Goal: Information Seeking & Learning: Learn about a topic

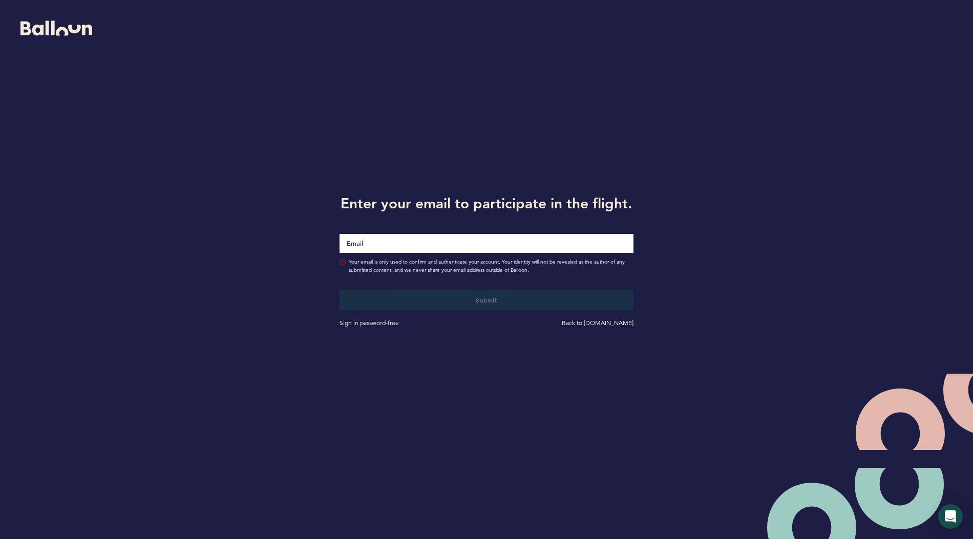
click at [447, 241] on input "Email" at bounding box center [486, 243] width 293 height 19
type input "[EMAIL_ADDRESS][DOMAIN_NAME]"
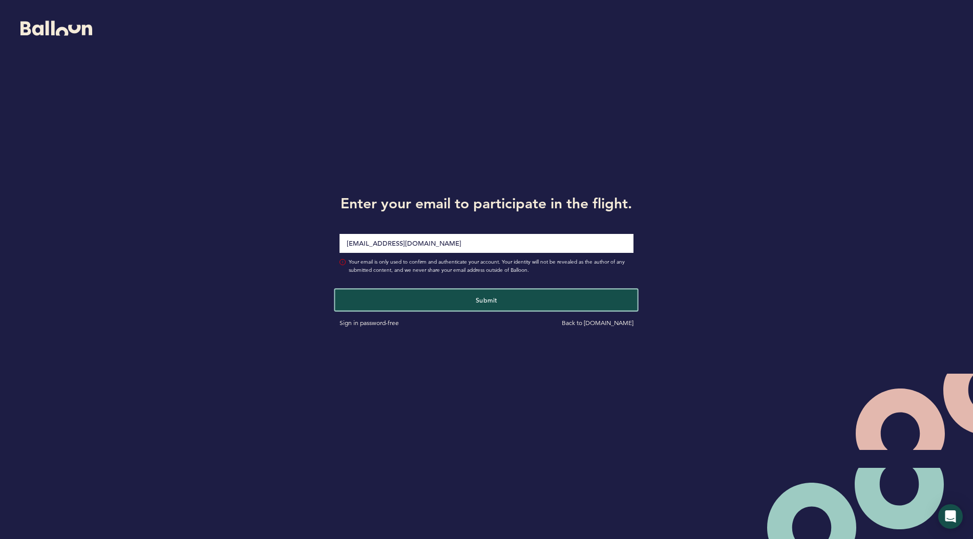
click at [462, 297] on button "Submit" at bounding box center [486, 299] width 303 height 21
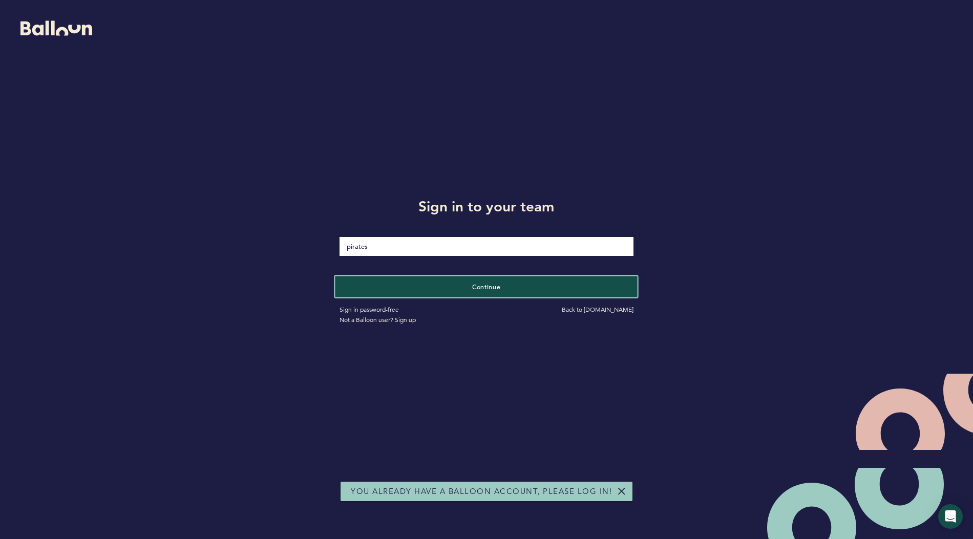
click at [463, 297] on button "Continue" at bounding box center [486, 286] width 303 height 21
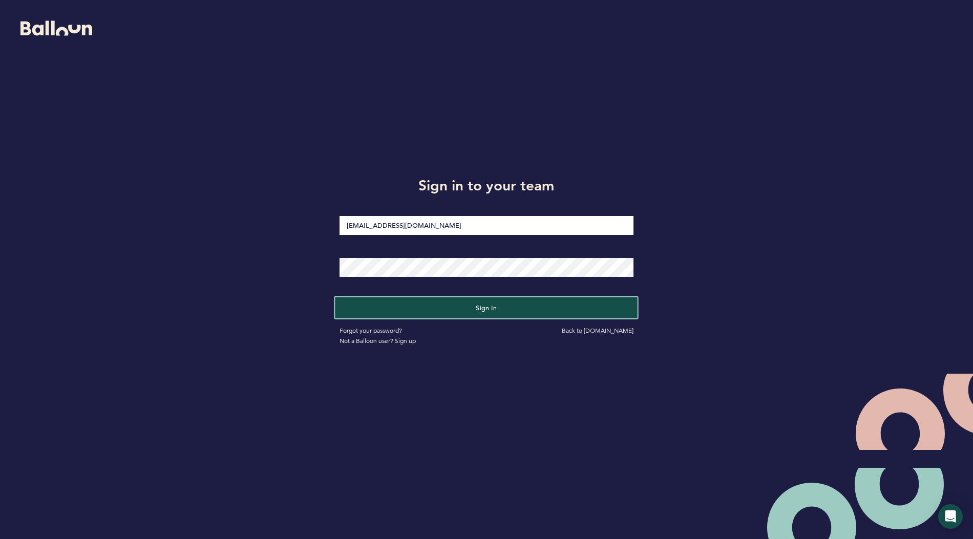
click at [468, 299] on button "Sign in" at bounding box center [486, 307] width 303 height 21
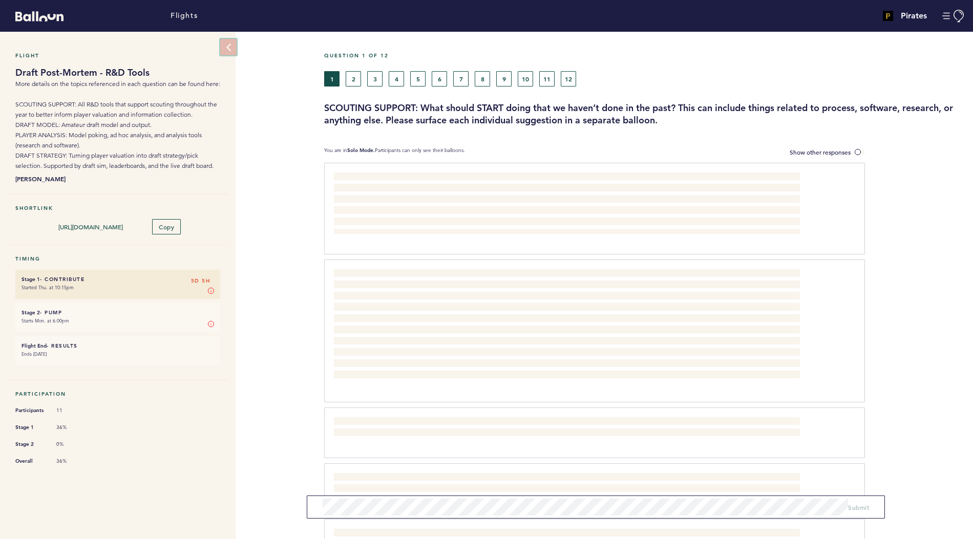
click at [232, 51] on button at bounding box center [228, 47] width 16 height 16
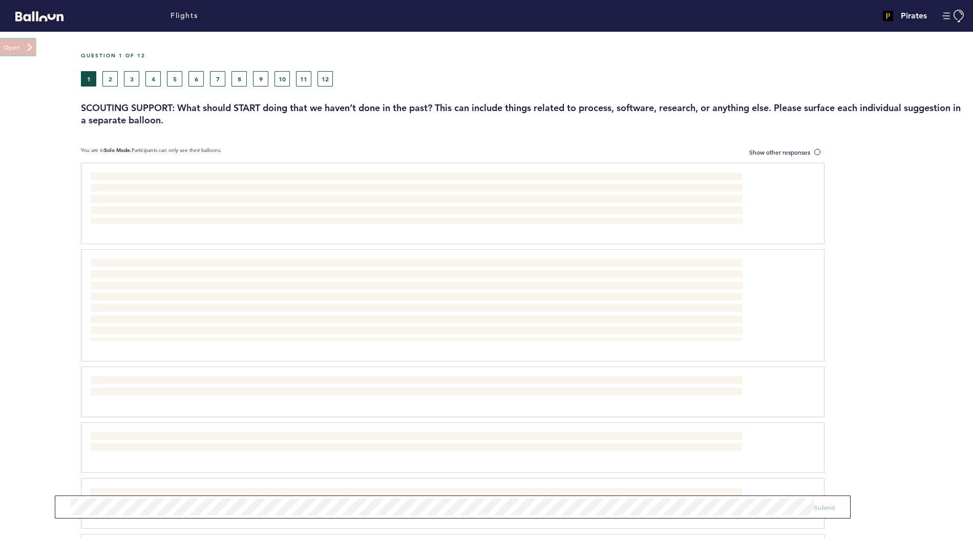
click at [4, 51] on button at bounding box center [17, 47] width 36 height 16
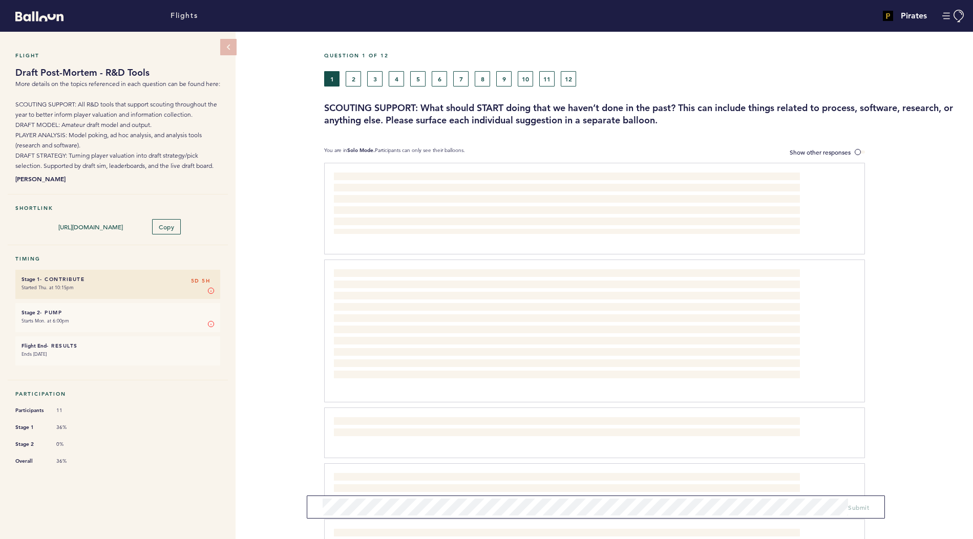
click at [921, 16] on h4 "Pirates" at bounding box center [914, 16] width 26 height 12
click at [946, 17] on button "Manage Account" at bounding box center [953, 16] width 23 height 13
click at [188, 15] on link "Flights" at bounding box center [184, 15] width 27 height 11
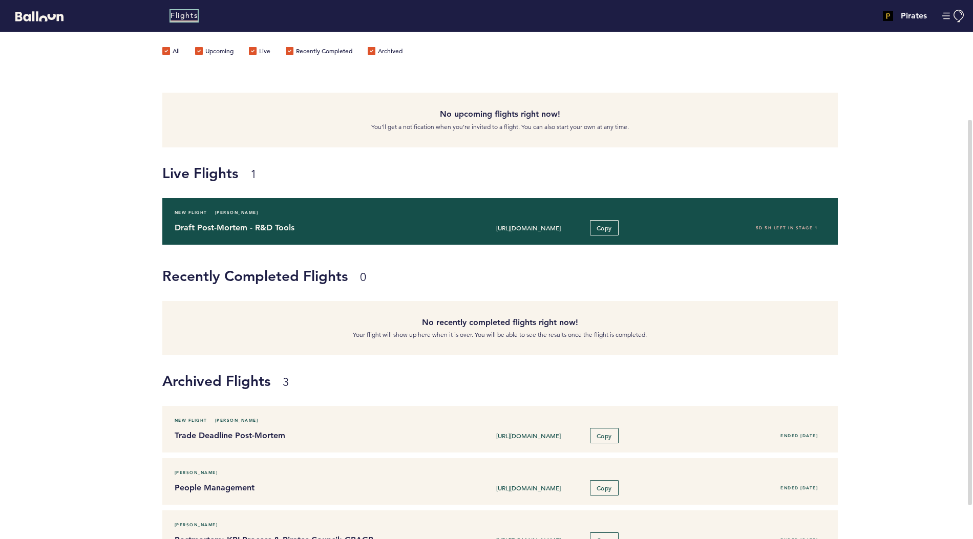
scroll to position [77, 0]
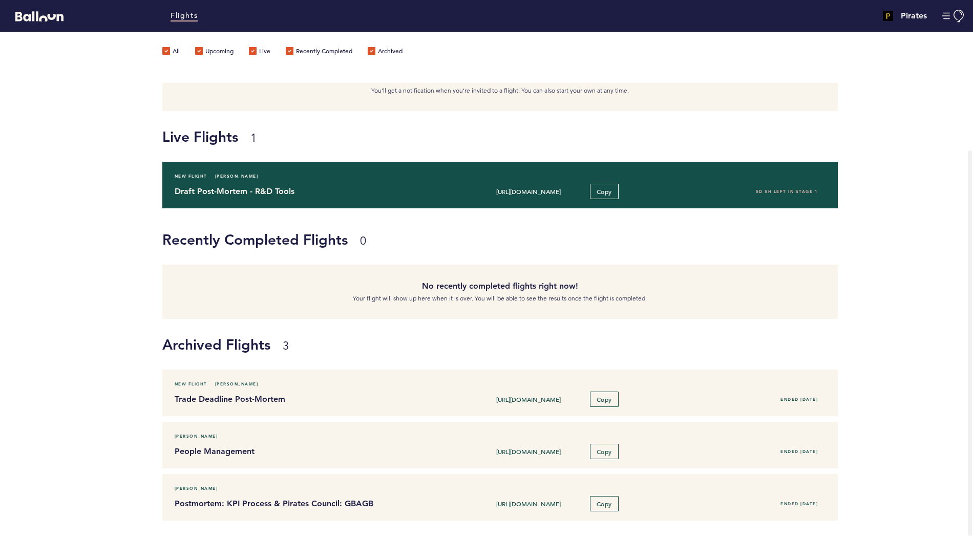
click at [230, 185] on h4 "Draft Post-Mortem - R&D Tools" at bounding box center [306, 191] width 262 height 12
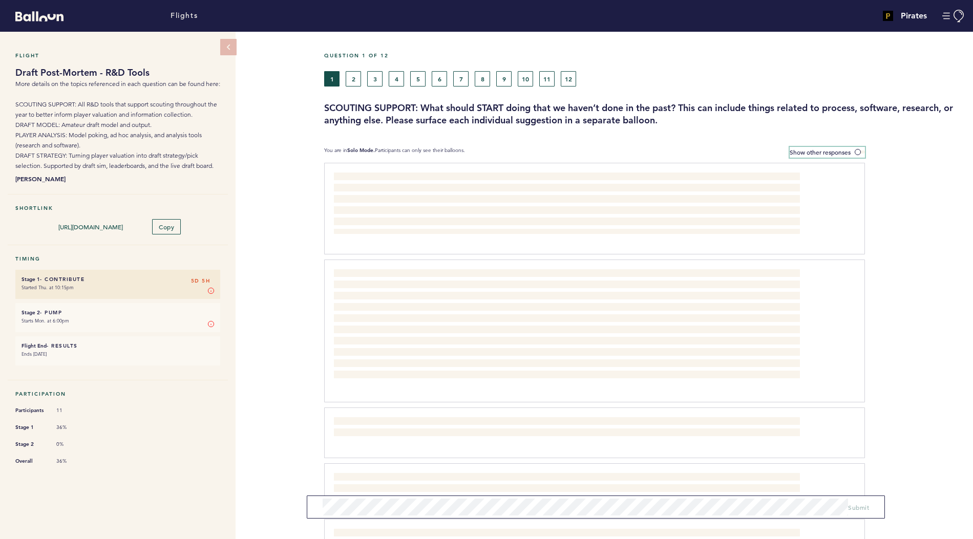
click at [856, 153] on span at bounding box center [860, 152] width 10 height 3
click at [0, 0] on input "Show other responses" at bounding box center [0, 0] width 0 height 0
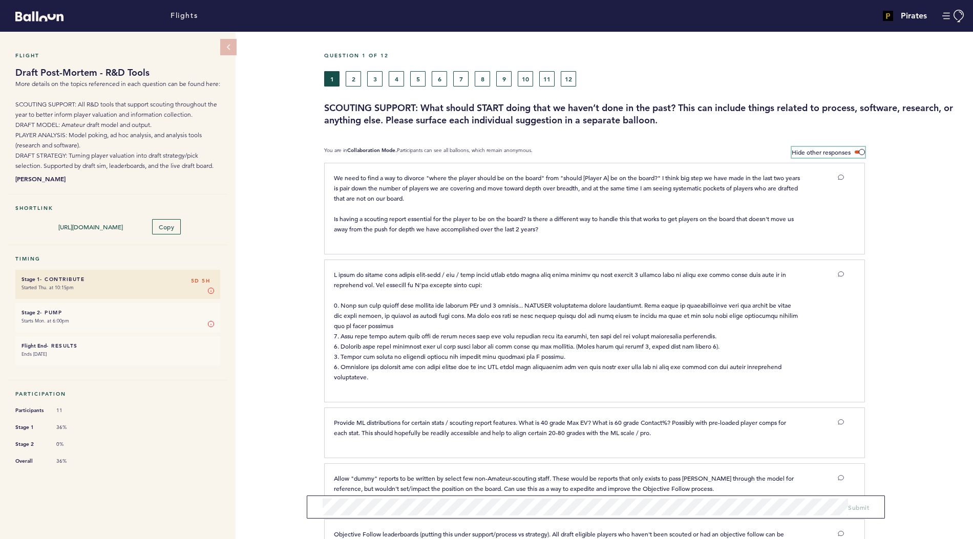
click at [856, 153] on span at bounding box center [860, 152] width 10 height 3
click at [0, 0] on input "Hide other responses" at bounding box center [0, 0] width 0 height 0
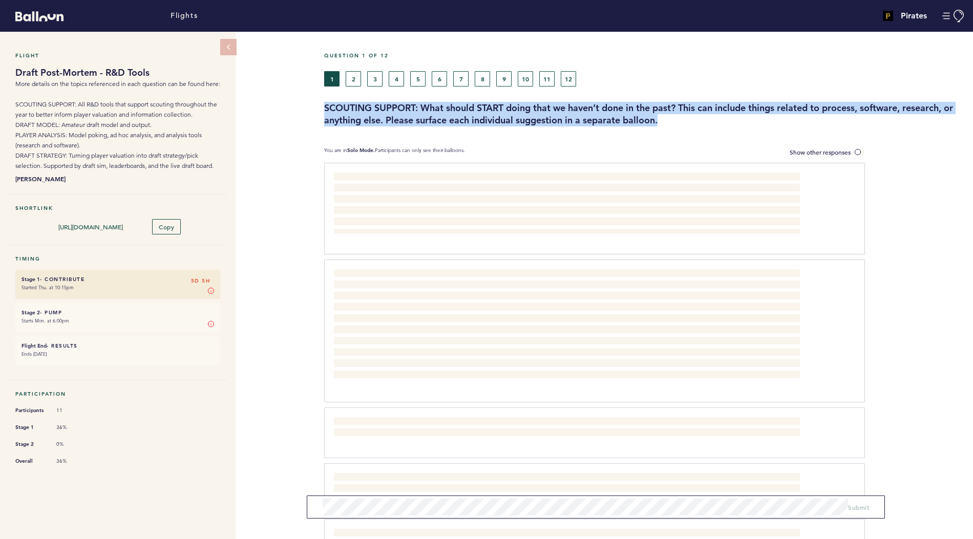
drag, startPoint x: 667, startPoint y: 121, endPoint x: 301, endPoint y: 107, distance: 367.0
click at [301, 107] on div "Flight Draft Post-Mortem - R&D Tools More details on the topics referenced in e…" at bounding box center [486, 286] width 973 height 508
copy h3 "SCOUTING SUPPORT: What should START doing that we haven’t done in the past? Thi…"
click at [302, 121] on div "Flight Draft Post-Mortem - R&D Tools More details on the topics referenced in e…" at bounding box center [486, 286] width 973 height 508
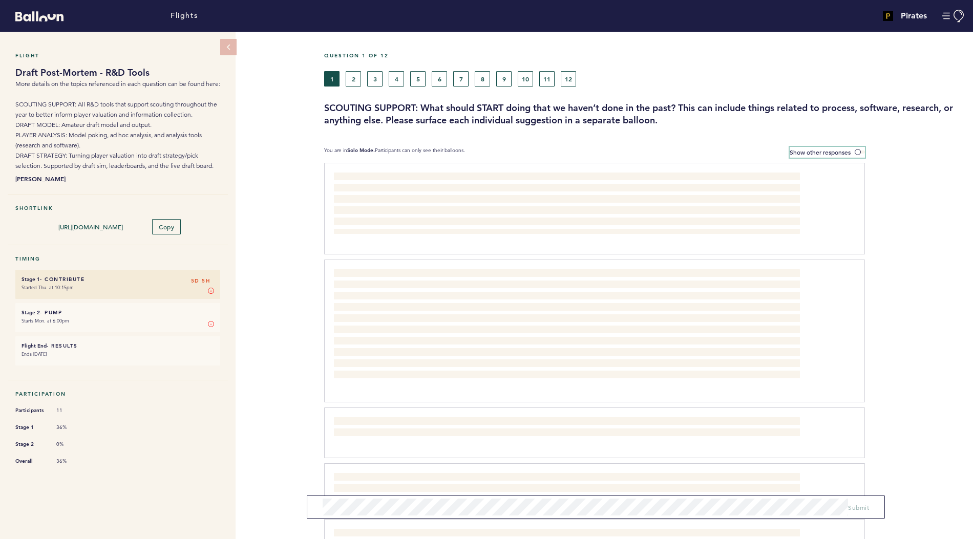
click at [861, 151] on span at bounding box center [860, 152] width 10 height 3
click at [0, 0] on input "Show other responses" at bounding box center [0, 0] width 0 height 0
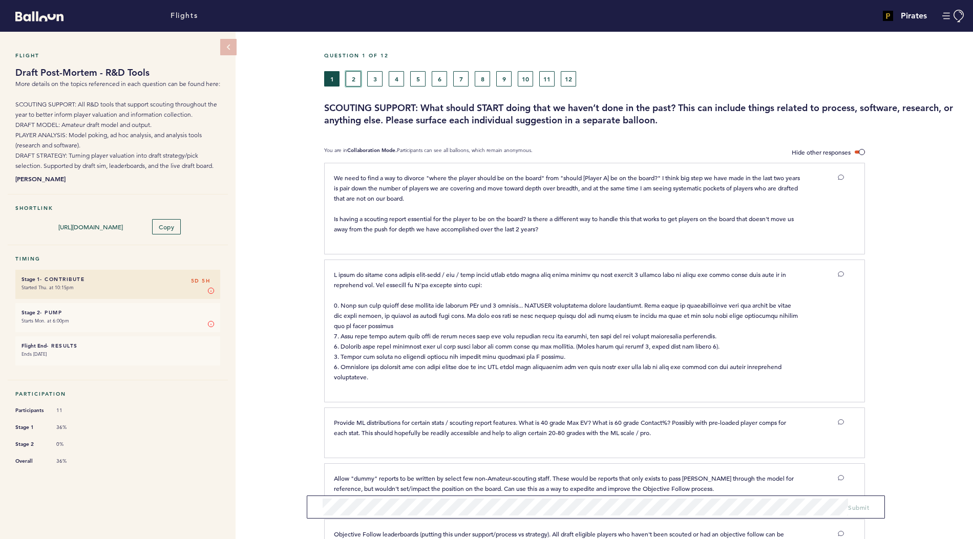
click at [351, 77] on button "2" at bounding box center [353, 78] width 15 height 15
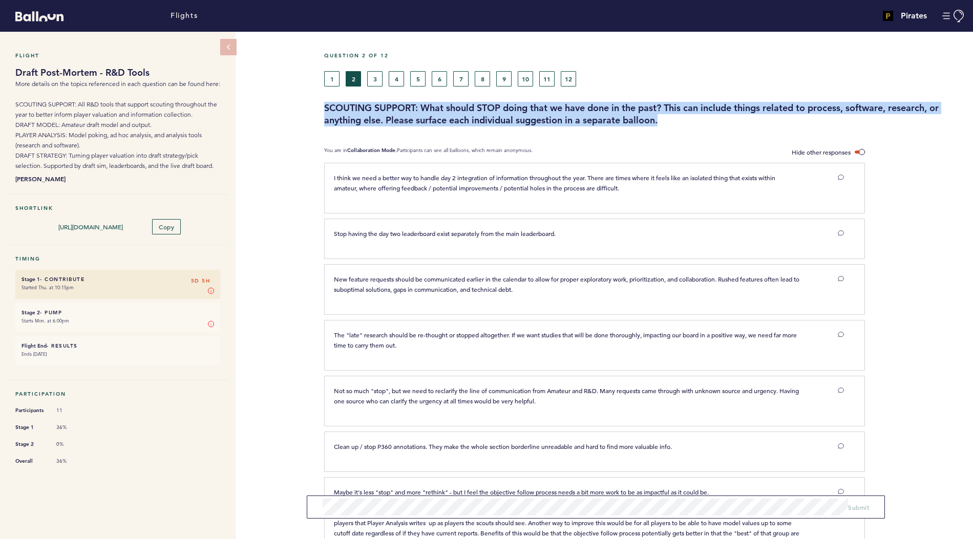
drag, startPoint x: 323, startPoint y: 105, endPoint x: 662, endPoint y: 123, distance: 339.6
click at [662, 123] on div "SCOUTING SUPPORT: What should STOP doing that we have done in the past? This ca…" at bounding box center [645, 114] width 657 height 25
copy h3 "SCOUTING SUPPORT: What should STOP doing that we have done in the past? This ca…"
click at [375, 85] on button "3" at bounding box center [374, 78] width 15 height 15
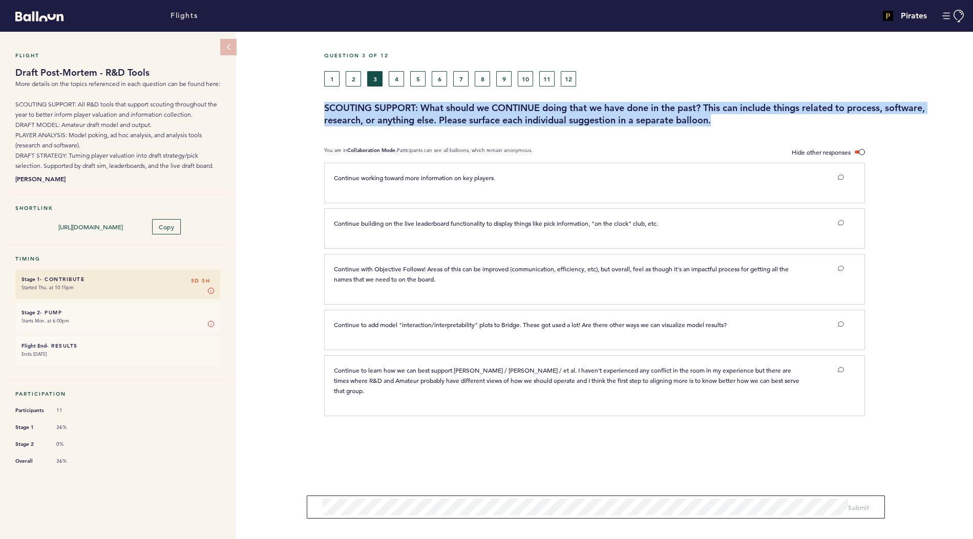
drag, startPoint x: 323, startPoint y: 108, endPoint x: 722, endPoint y: 117, distance: 399.1
click at [722, 117] on div "SCOUTING SUPPORT: What should we CONTINUE doing that we have done in the past? …" at bounding box center [645, 114] width 657 height 25
copy h3 "SCOUTING SUPPORT: What should we CONTINUE doing that we have done in the past? …"
click at [402, 79] on button "4" at bounding box center [396, 78] width 15 height 15
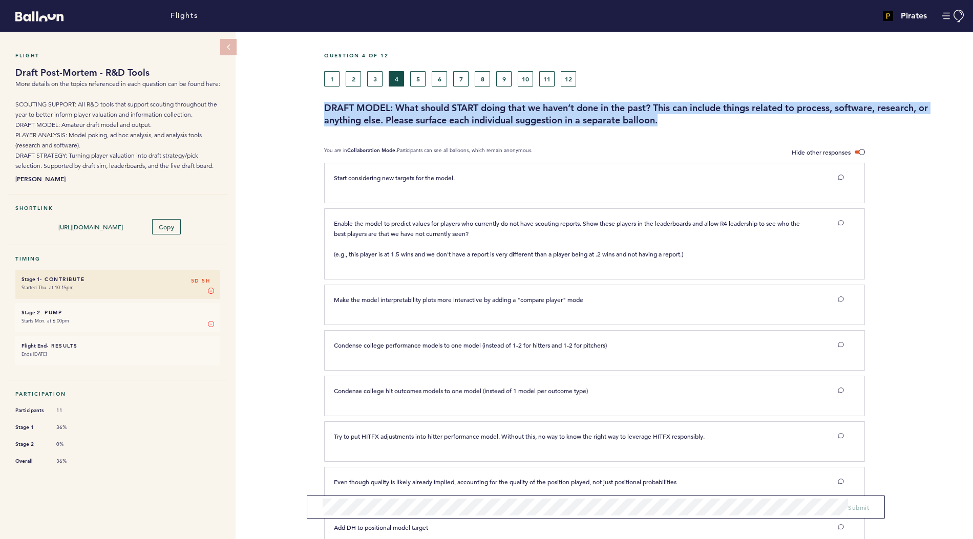
drag, startPoint x: 325, startPoint y: 107, endPoint x: 669, endPoint y: 114, distance: 344.3
click at [669, 114] on h3 "DRAFT MODEL: What should START doing that we haven’t done in the past? This can…" at bounding box center [644, 114] width 641 height 25
copy h3 "DRAFT MODEL: What should START doing that we haven’t done in the past? This can…"
click at [420, 80] on button "5" at bounding box center [417, 78] width 15 height 15
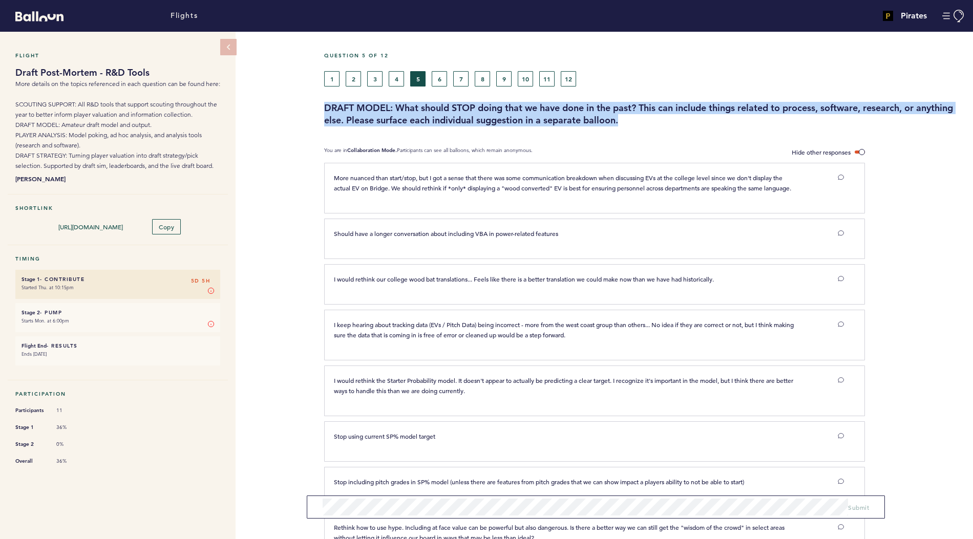
drag, startPoint x: 326, startPoint y: 109, endPoint x: 647, endPoint y: 117, distance: 320.7
click at [647, 117] on h3 "DRAFT MODEL: What should STOP doing that we have done in the past? This can inc…" at bounding box center [644, 114] width 641 height 25
copy h3 "DRAFT MODEL: What should STOP doing that we have done in the past? This can inc…"
click at [439, 79] on button "6" at bounding box center [439, 78] width 15 height 15
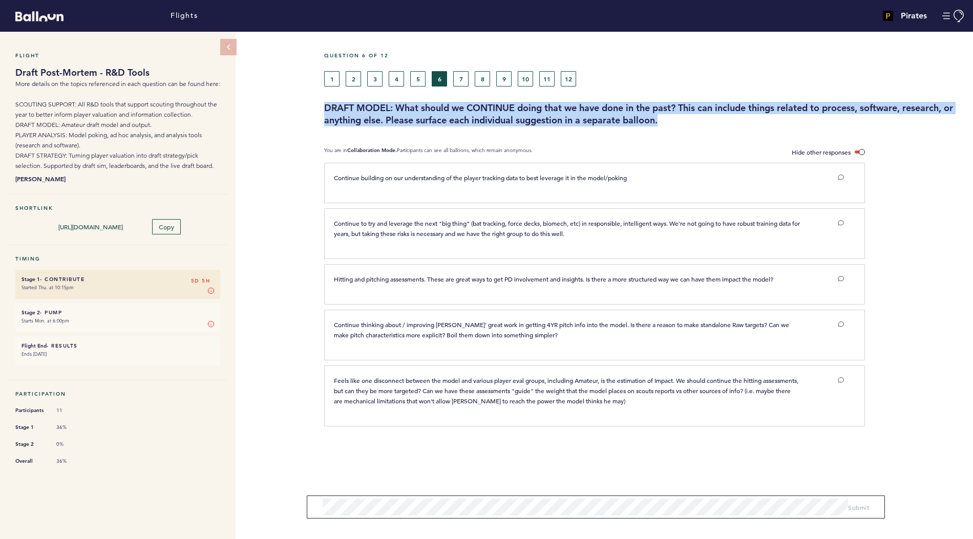
drag, startPoint x: 325, startPoint y: 104, endPoint x: 722, endPoint y: 116, distance: 396.6
click at [722, 116] on h3 "DRAFT MODEL: What should we CONTINUE doing that we have done in the past? This …" at bounding box center [644, 114] width 641 height 25
copy h3 "DRAFT MODEL: What should we CONTINUE doing that we have done in the past? This …"
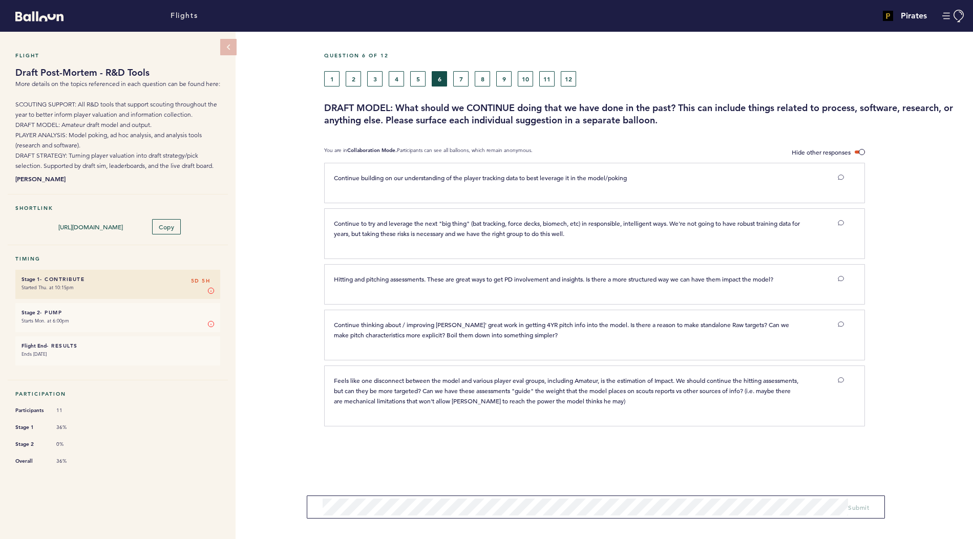
click at [461, 68] on div "Question 6 of 12" at bounding box center [645, 61] width 657 height 19
click at [461, 72] on button "7" at bounding box center [460, 78] width 15 height 15
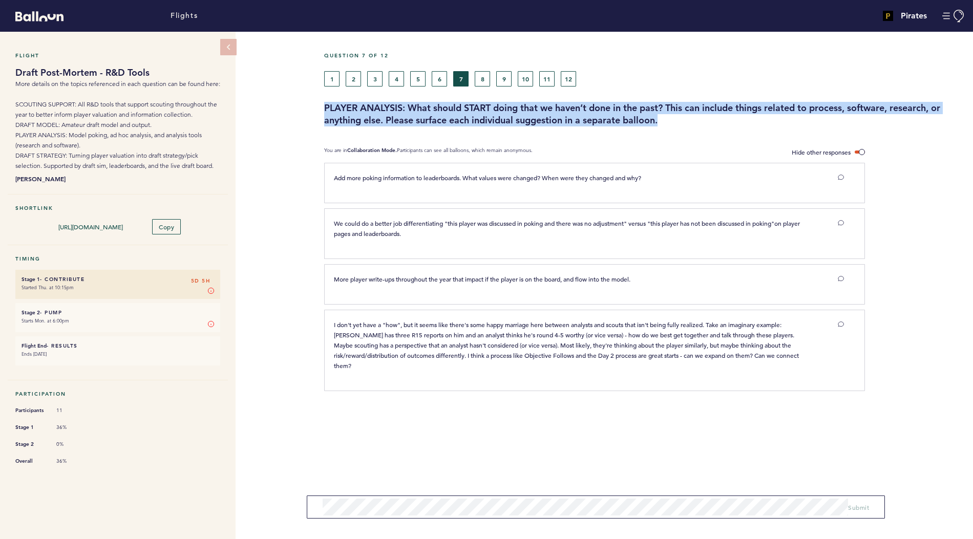
drag, startPoint x: 323, startPoint y: 108, endPoint x: 661, endPoint y: 122, distance: 337.8
click at [661, 122] on div "PLAYER ANALYSIS: What should START doing that we haven’t done in the past? This…" at bounding box center [645, 114] width 657 height 25
copy h3 "PLAYER ANALYSIS: What should START doing that we haven’t done in the past? This…"
click at [483, 78] on button "8" at bounding box center [482, 78] width 15 height 15
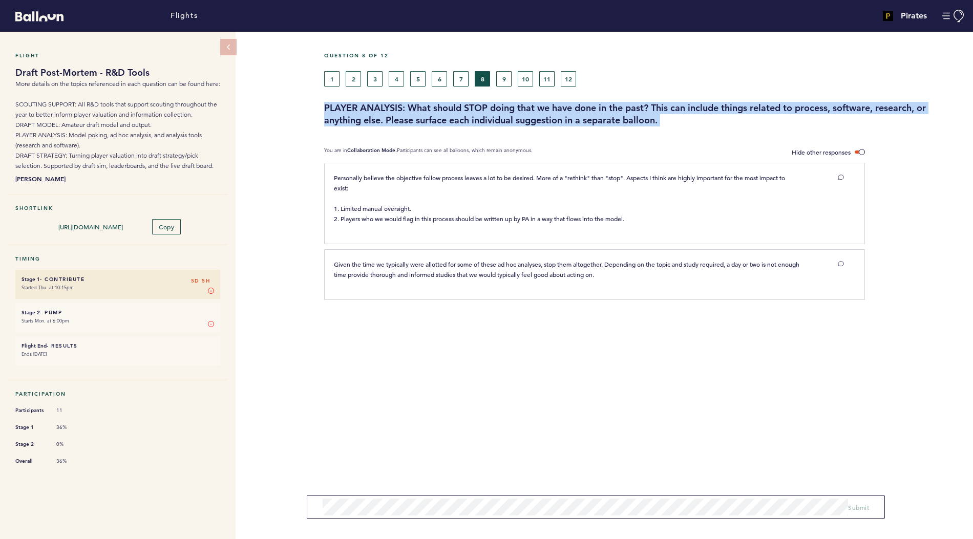
drag, startPoint x: 323, startPoint y: 108, endPoint x: 678, endPoint y: 128, distance: 355.5
click at [678, 128] on div "Question 8 of 12 1 2 3 4 5 6 7 8 9 10 11 12 PLAYER ANALYSIS: What should STOP d…" at bounding box center [648, 286] width 649 height 508
copy h3 "PLAYER ANALYSIS: What should STOP doing that we have done in the past? This can…"
click at [504, 80] on button "9" at bounding box center [503, 78] width 15 height 15
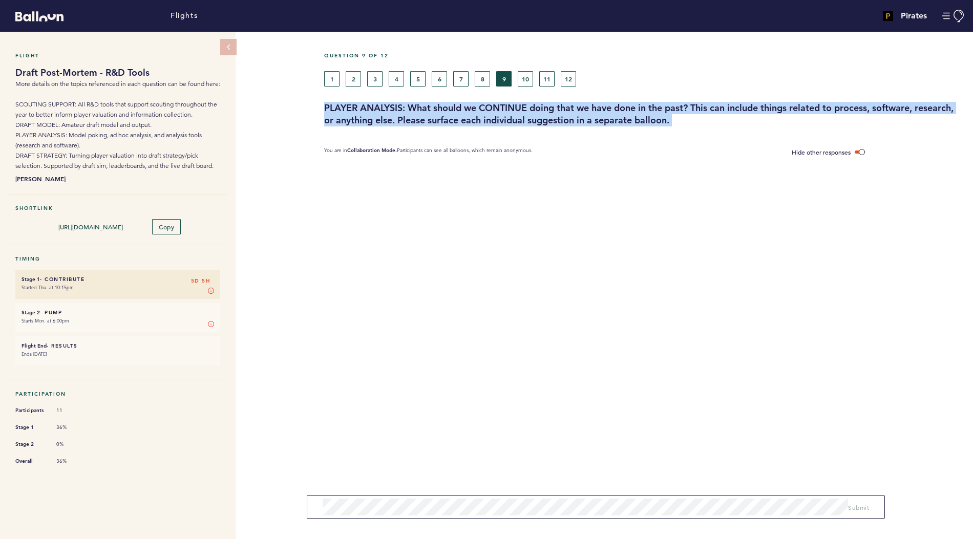
click at [332, 107] on h3 "PLAYER ANALYSIS: What should we CONTINUE doing that we have done in the past? T…" at bounding box center [644, 114] width 641 height 25
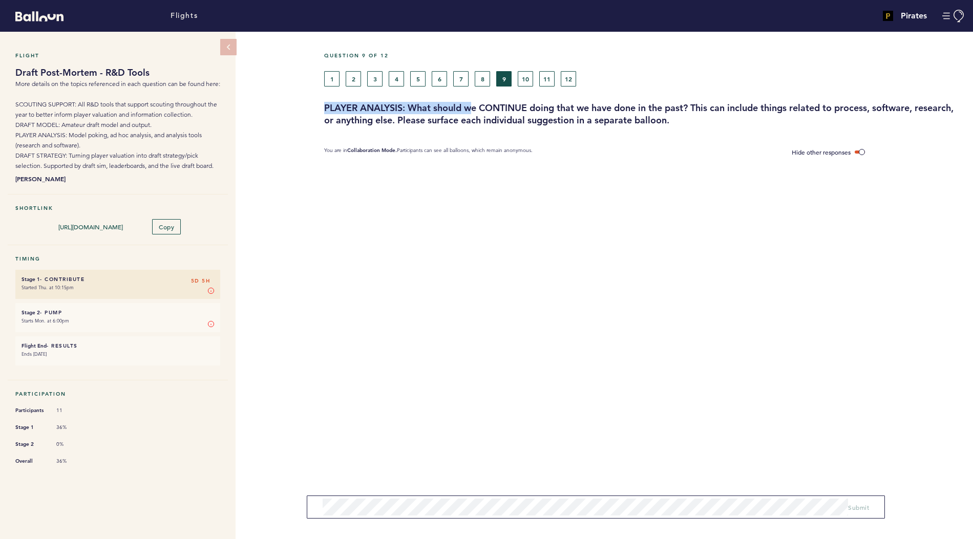
drag, startPoint x: 321, startPoint y: 104, endPoint x: 471, endPoint y: 111, distance: 149.7
click at [471, 111] on div "PLAYER ANALYSIS: What should we CONTINUE doing that we have done in the past? T…" at bounding box center [645, 114] width 657 height 25
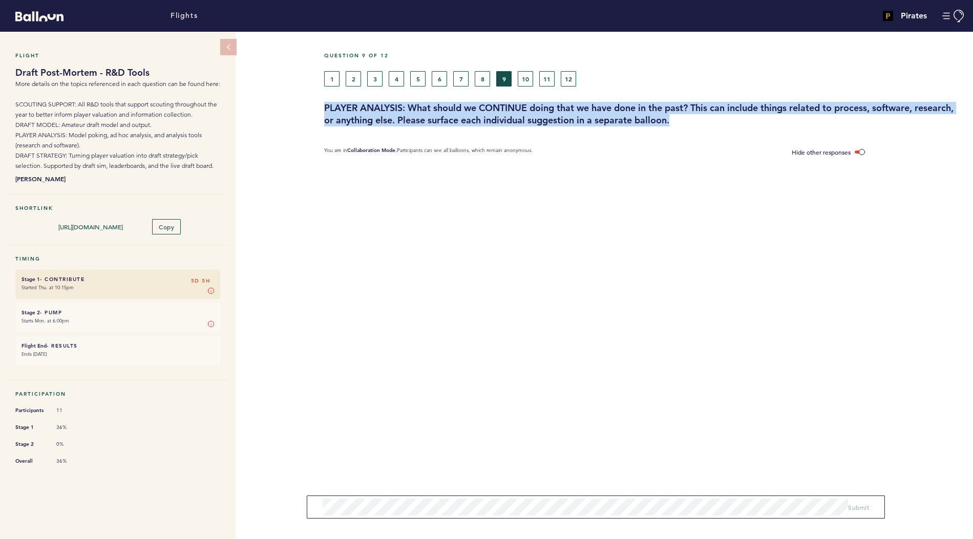
click at [680, 119] on h3 "PLAYER ANALYSIS: What should we CONTINUE doing that we have done in the past? T…" at bounding box center [644, 114] width 641 height 25
copy h3 "PLAYER ANALYSIS: What should we CONTINUE doing that we have done in the past? T…"
click at [527, 80] on button "10" at bounding box center [525, 78] width 15 height 15
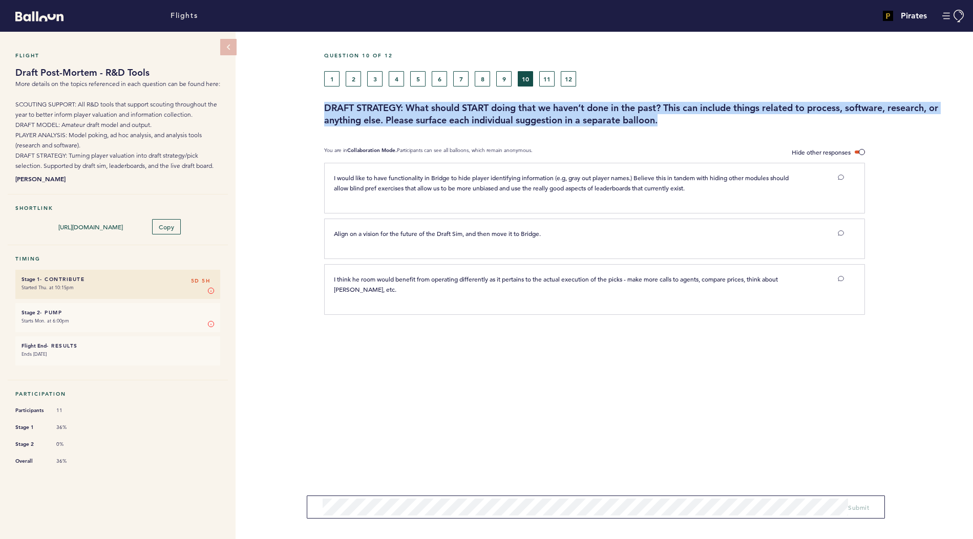
drag, startPoint x: 324, startPoint y: 113, endPoint x: 675, endPoint y: 119, distance: 350.9
click at [675, 119] on h3 "DRAFT STRATEGY: What should START doing that we haven’t done in the past? This …" at bounding box center [644, 114] width 641 height 25
copy h3 "DRAFT STRATEGY: What should START doing that we haven’t done in the past? This …"
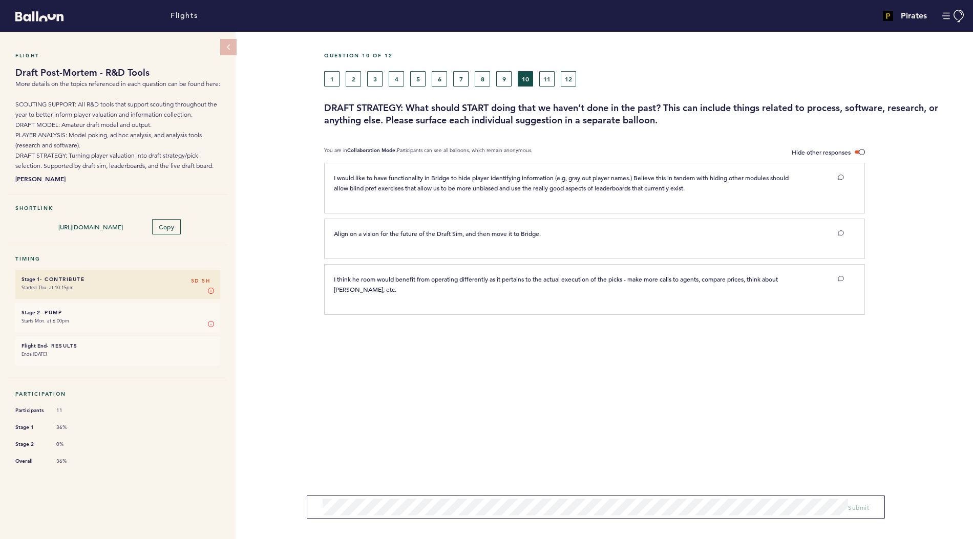
click at [556, 81] on div "1 2 3 4 5 6 7 8 9 10 11 12" at bounding box center [562, 78] width 477 height 15
click at [554, 81] on button "11" at bounding box center [546, 78] width 15 height 15
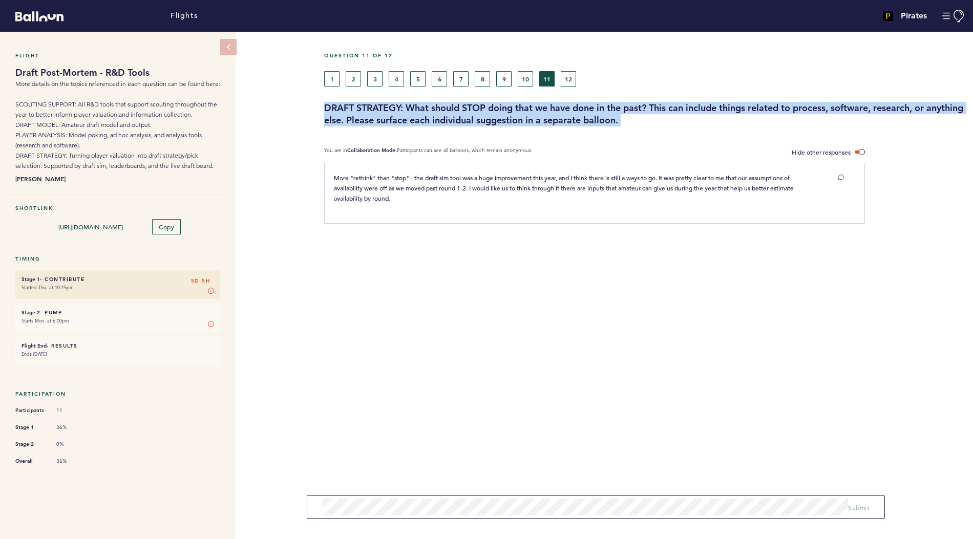
drag, startPoint x: 323, startPoint y: 102, endPoint x: 664, endPoint y: 136, distance: 342.7
click at [664, 136] on div "Question 11 of 12 1 2 3 4 5 6 7 8 9 10 11 12 DRAFT STRATEGY: What should STOP d…" at bounding box center [648, 286] width 649 height 508
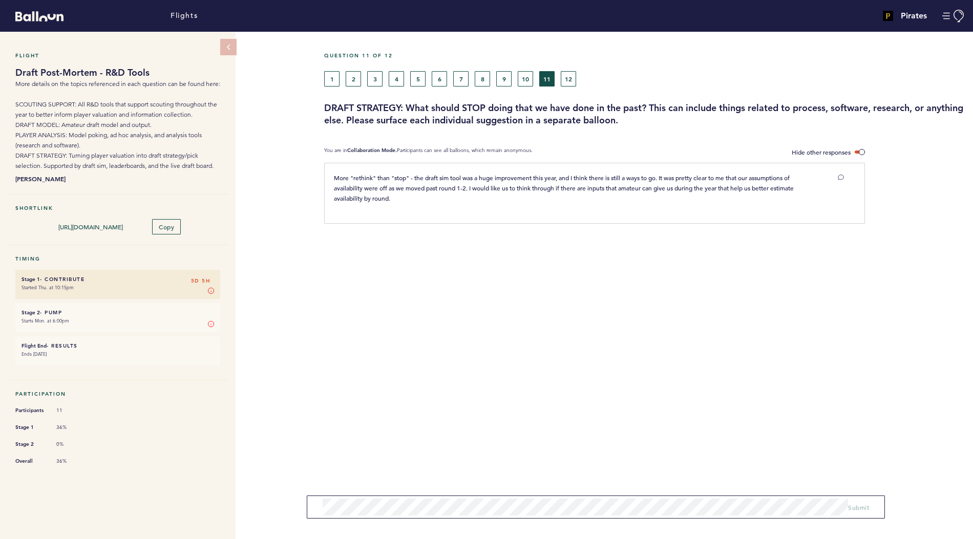
click at [662, 111] on h3 "DRAFT STRATEGY: What should STOP doing that we have done in the past? This can …" at bounding box center [644, 114] width 641 height 25
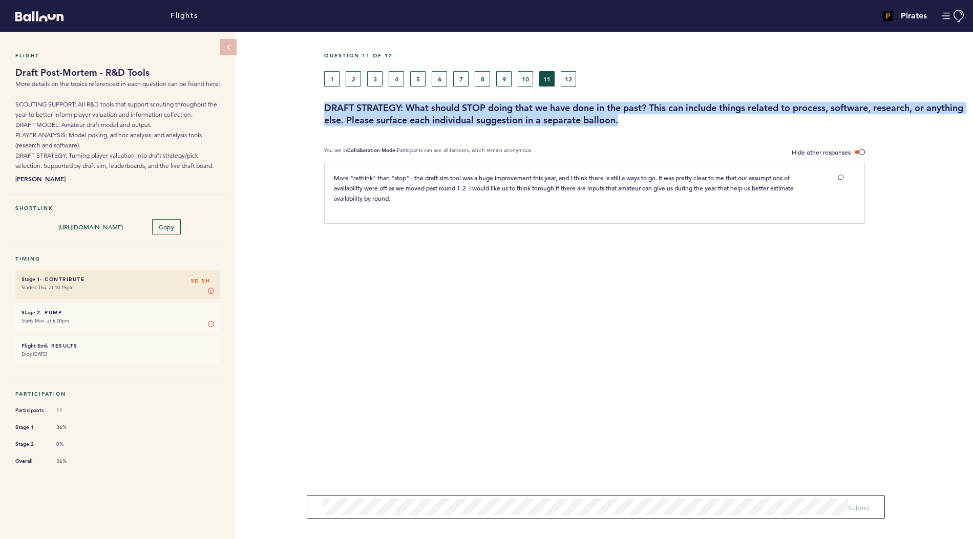
drag, startPoint x: 666, startPoint y: 121, endPoint x: 323, endPoint y: 109, distance: 343.4
click at [323, 109] on div "DRAFT STRATEGY: What should STOP doing that we have done in the past? This can …" at bounding box center [645, 114] width 657 height 25
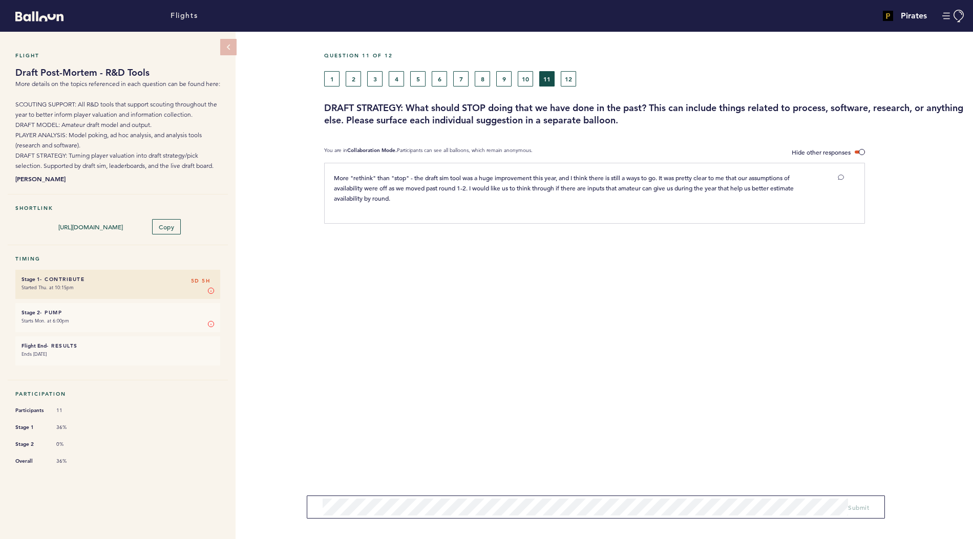
click at [403, 202] on div "More "rethink" than "stop" - the draft sim tool was a huge improvement this yea…" at bounding box center [588, 192] width 525 height 38
click at [570, 82] on button "12" at bounding box center [568, 78] width 15 height 15
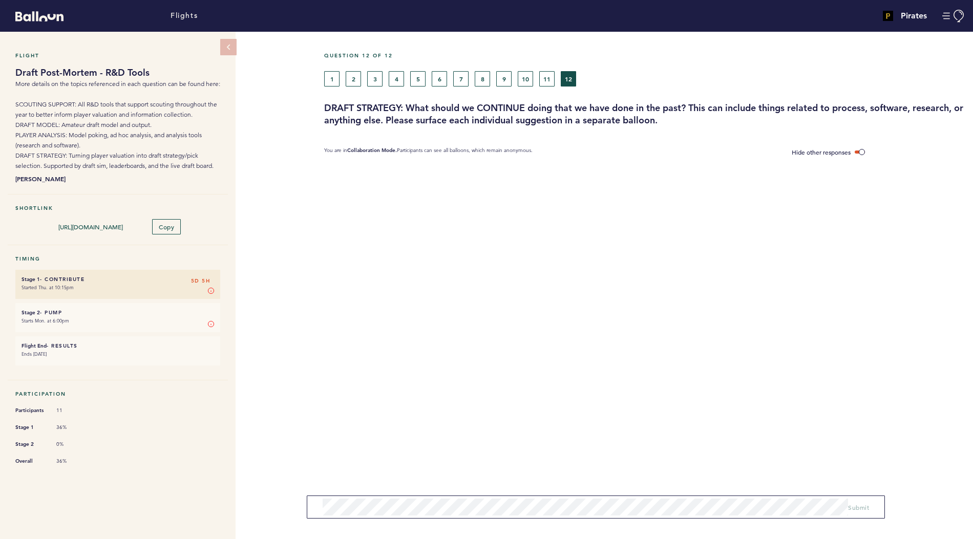
drag, startPoint x: 326, startPoint y: 109, endPoint x: 655, endPoint y: 149, distance: 330.8
click at [655, 149] on div "Question 12 of 12 1 2 3 4 5 6 7 8 9 10 11 12 DRAFT STRATEGY: What should we CON…" at bounding box center [648, 286] width 649 height 508
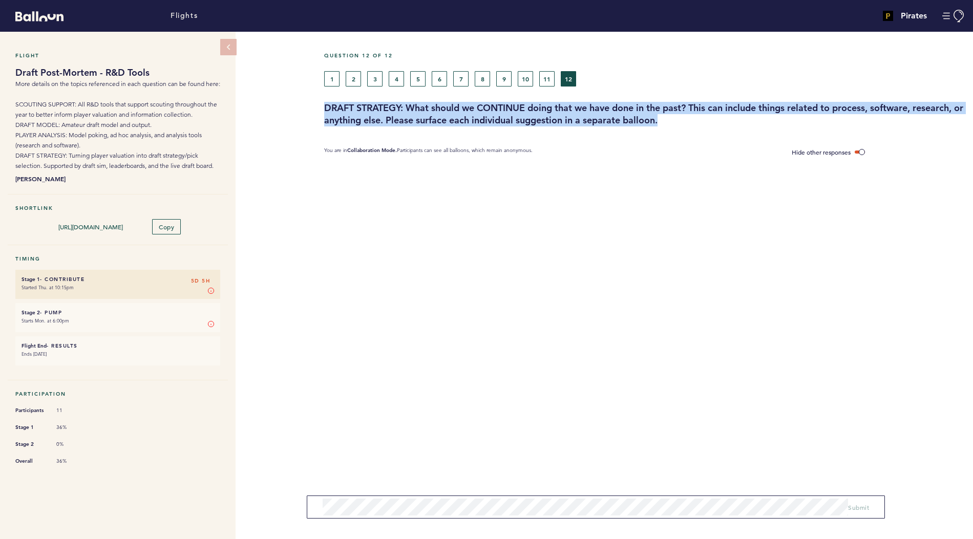
click at [696, 122] on h3 "DRAFT STRATEGY: What should we CONTINUE doing that we have done in the past? Th…" at bounding box center [644, 114] width 641 height 25
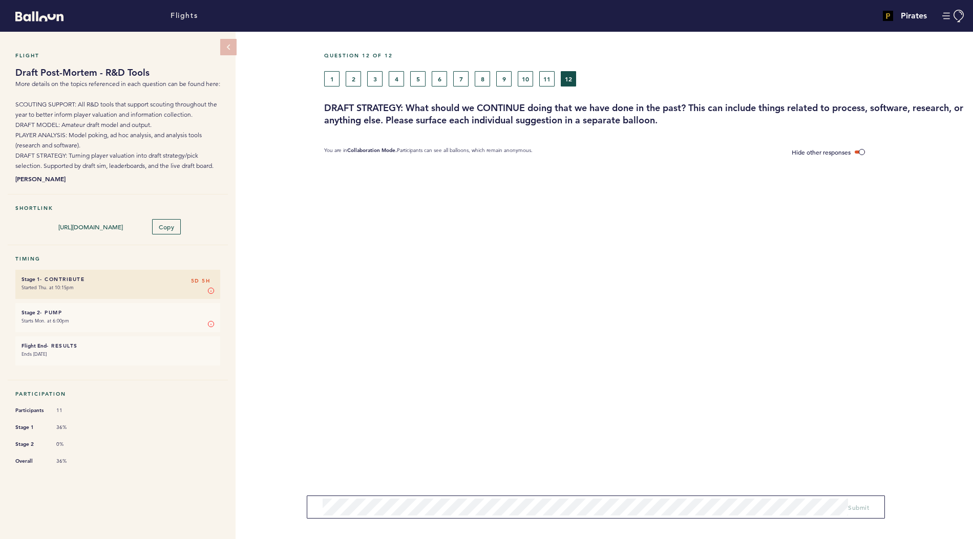
click at [514, 190] on section at bounding box center [648, 188] width 649 height 51
click at [161, 283] on small "Started Thu. at 10:15pm" at bounding box center [118, 288] width 193 height 10
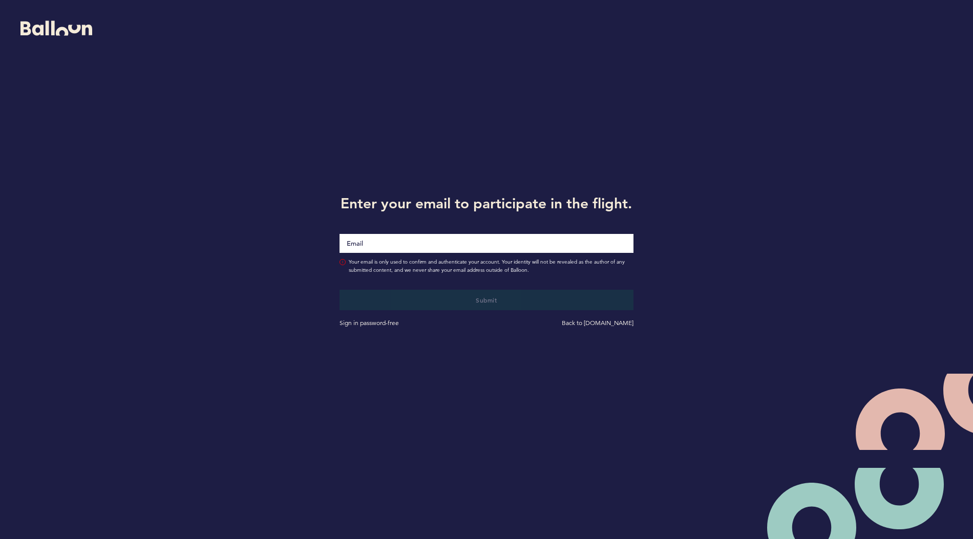
click at [426, 240] on input "Email" at bounding box center [486, 243] width 293 height 19
type input "[EMAIL_ADDRESS][DOMAIN_NAME]"
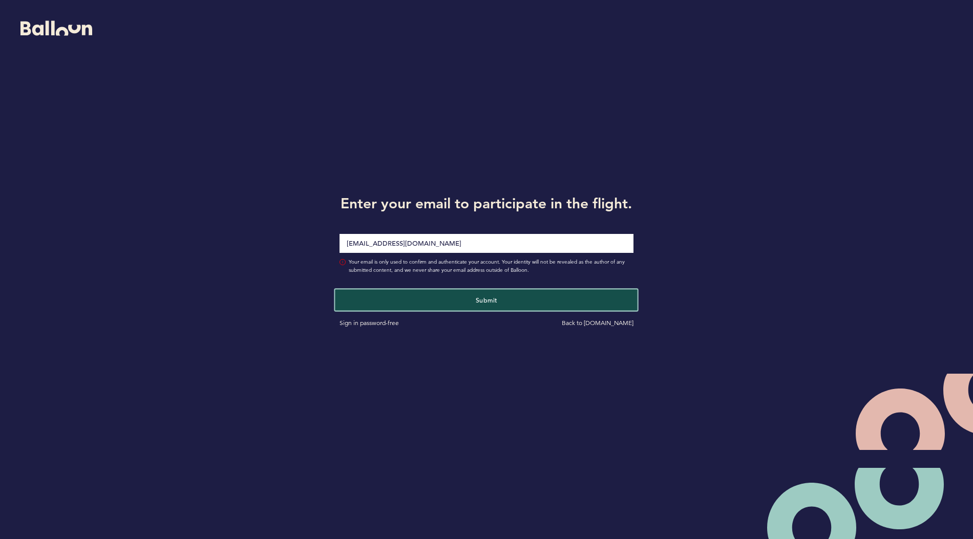
click at [428, 298] on button "Submit" at bounding box center [486, 299] width 303 height 21
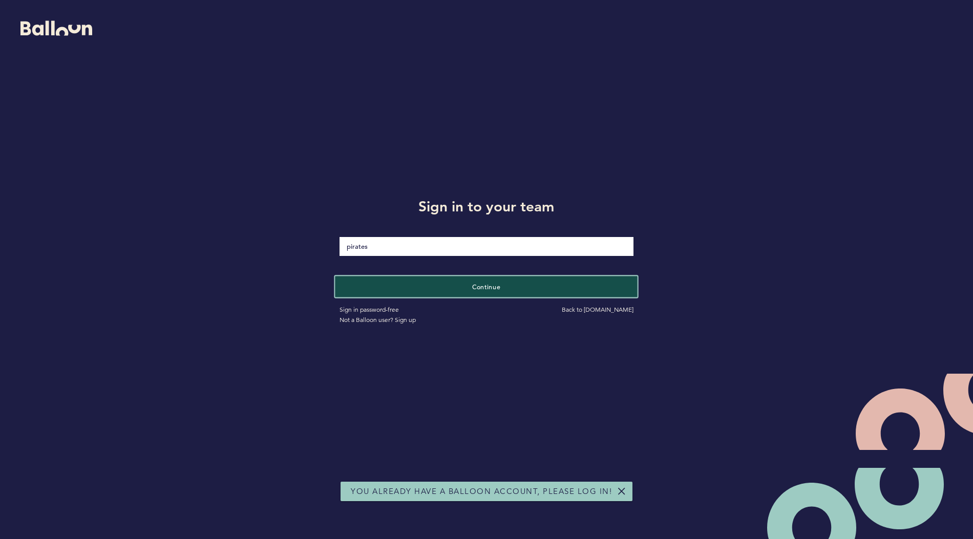
click at [435, 285] on button "Continue" at bounding box center [486, 286] width 303 height 21
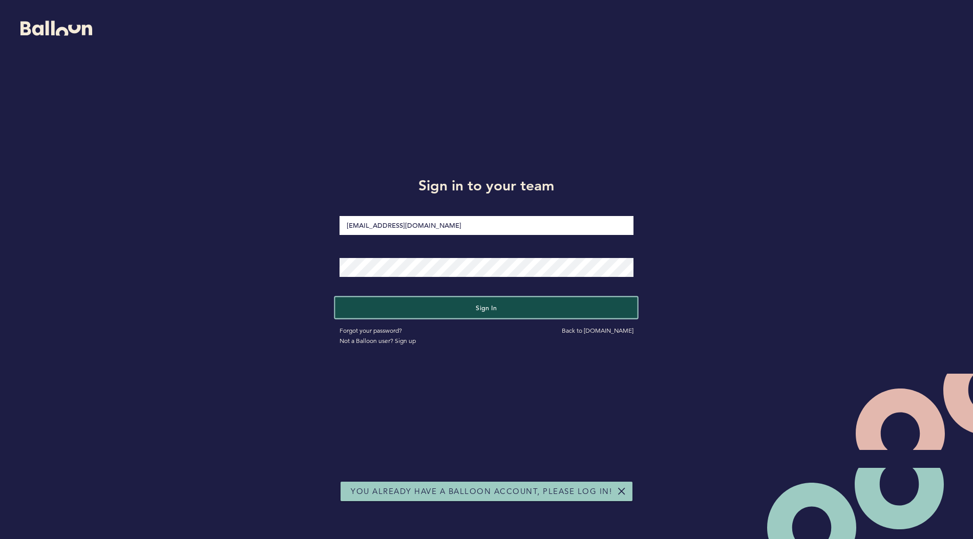
click at [471, 309] on button "Sign in" at bounding box center [486, 307] width 303 height 21
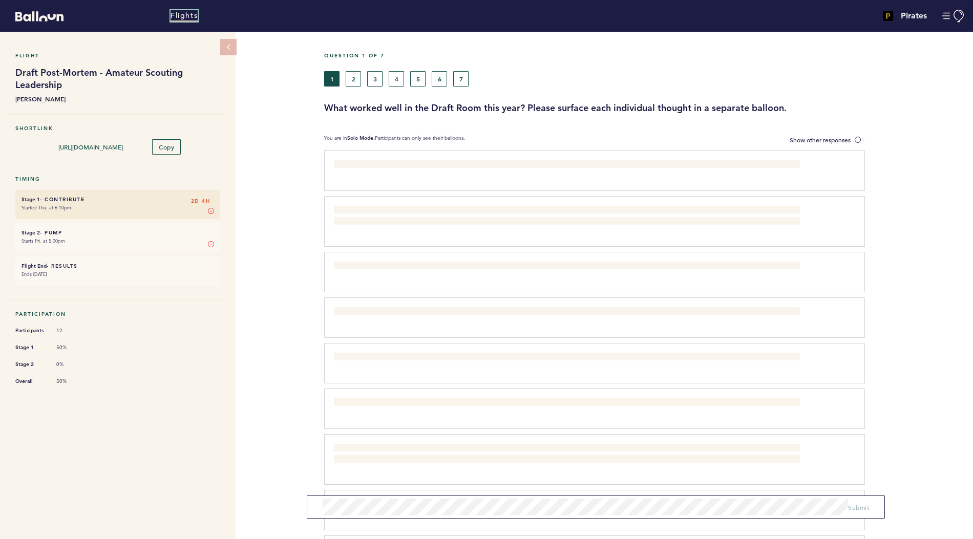
click at [185, 18] on link "Flights" at bounding box center [184, 15] width 27 height 11
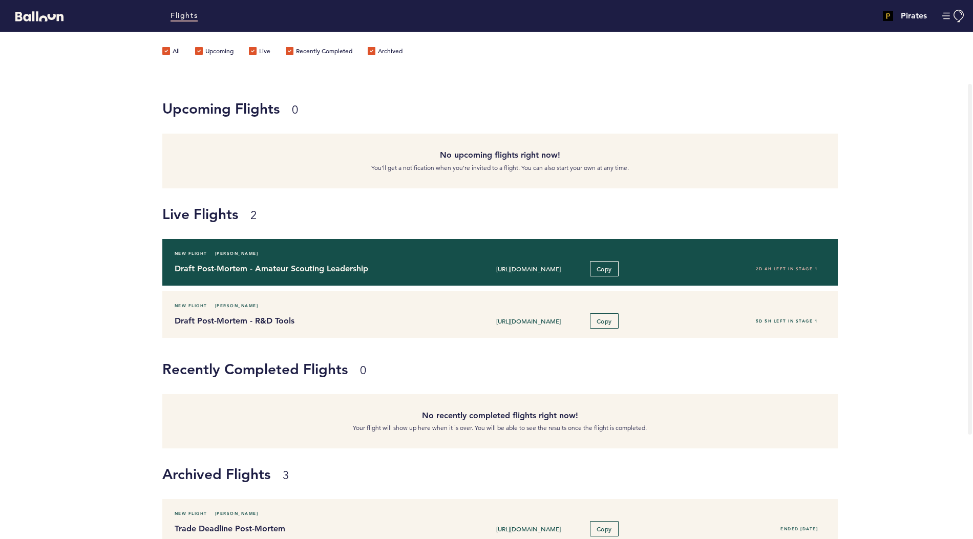
click at [212, 270] on h4 "Draft Post-Mortem - Amateur Scouting Leadership" at bounding box center [306, 269] width 262 height 12
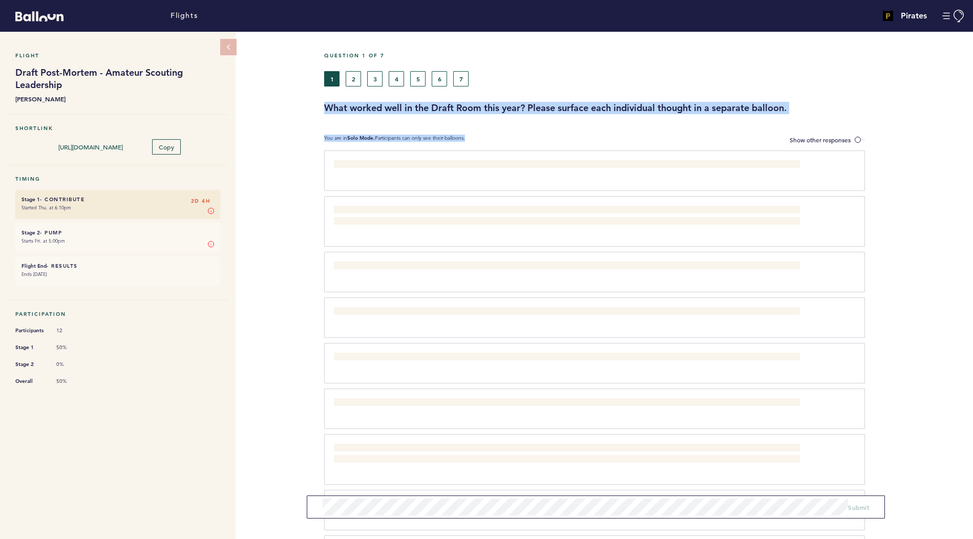
drag, startPoint x: 320, startPoint y: 105, endPoint x: 756, endPoint y: 133, distance: 437.3
click at [756, 133] on div "Question 1 of 7 1 2 3 4 5 6 7 What worked well in the Draft Room this year? Ple…" at bounding box center [648, 530] width 649 height 996
click at [801, 107] on h3 "What worked well in the Draft Room this year? Please surface each individual th…" at bounding box center [644, 108] width 641 height 12
copy h3 "What worked well in the Draft Room this year? Please surface each individual th…"
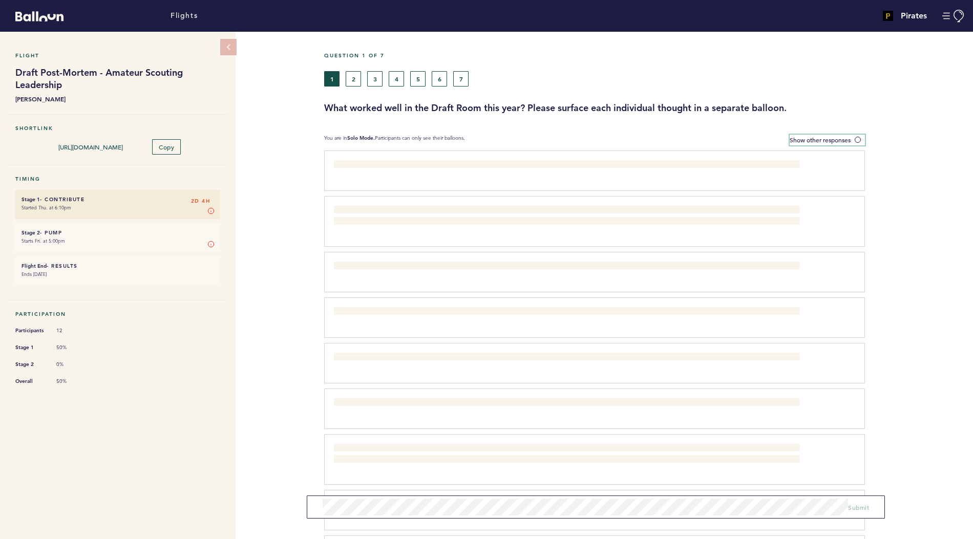
click at [856, 140] on span at bounding box center [860, 139] width 10 height 3
click at [0, 0] on input "Show other responses" at bounding box center [0, 0] width 0 height 0
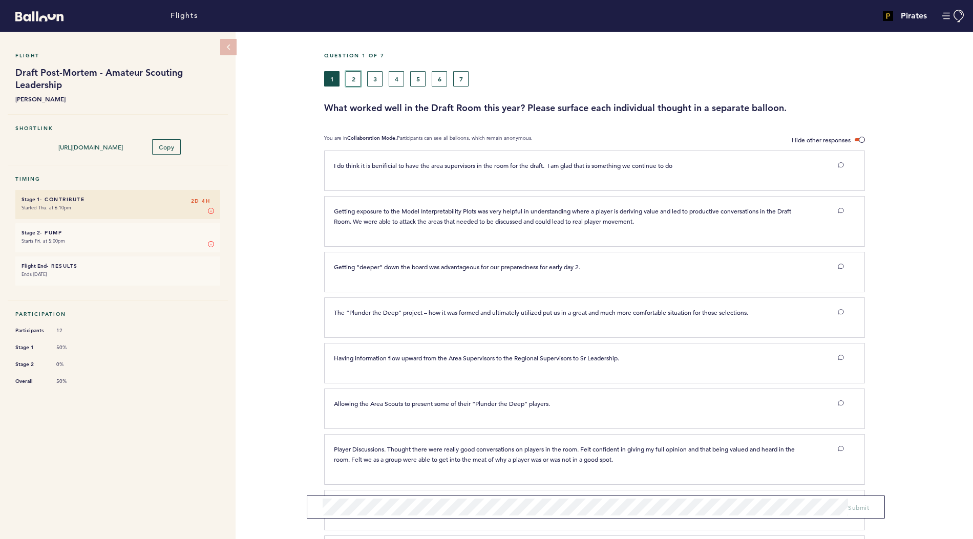
click at [354, 75] on button "2" at bounding box center [353, 78] width 15 height 15
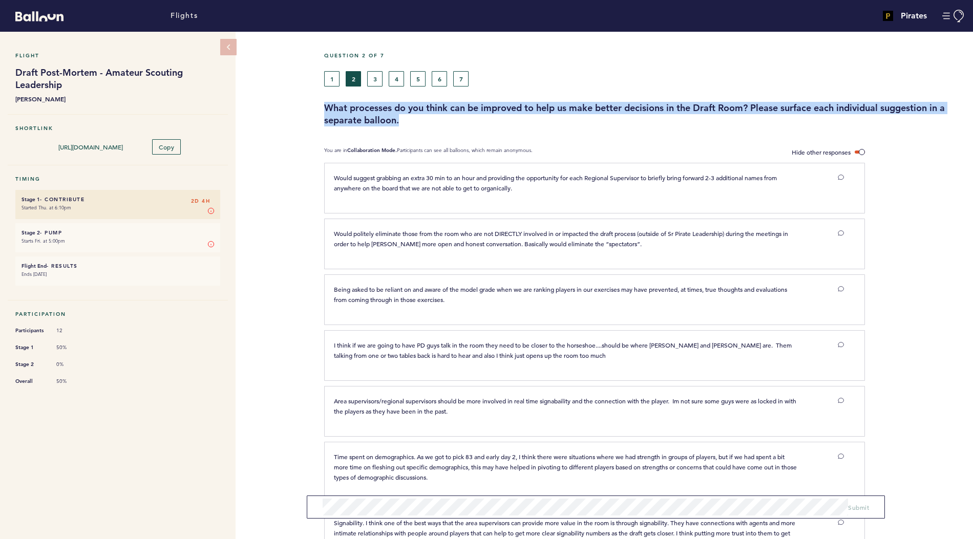
drag, startPoint x: 321, startPoint y: 105, endPoint x: 444, endPoint y: 119, distance: 123.2
click at [444, 119] on div "What processes do you think can be improved to help us make better decisions in…" at bounding box center [645, 114] width 657 height 25
copy h3 "What processes do you think can be improved to help us make better decisions in…"
click at [379, 78] on button "3" at bounding box center [374, 78] width 15 height 15
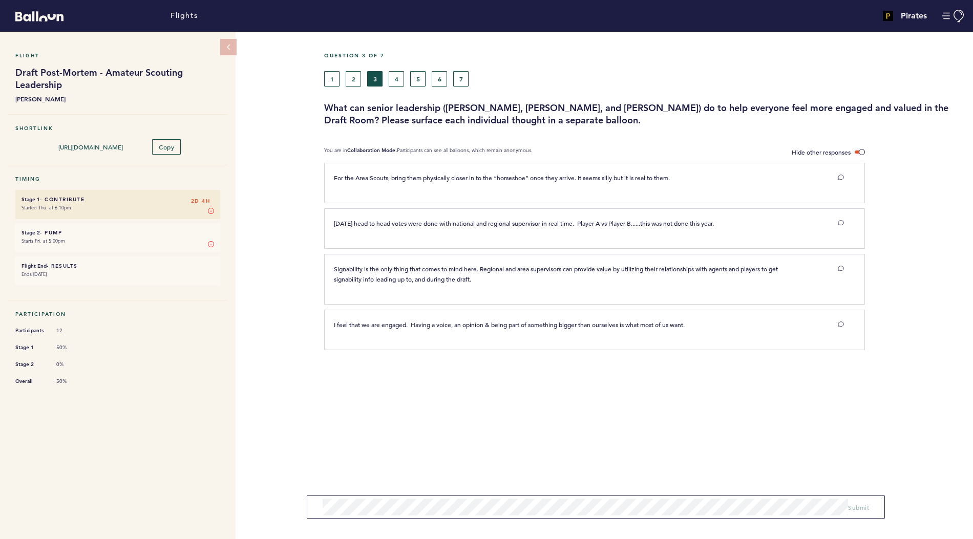
drag, startPoint x: 321, startPoint y: 105, endPoint x: 667, endPoint y: 116, distance: 346.4
click at [667, 116] on div "What can senior leadership ([PERSON_NAME], [PERSON_NAME], and [PERSON_NAME]) do…" at bounding box center [645, 114] width 657 height 25
copy h3 "What can senior leadership ([PERSON_NAME], [PERSON_NAME], and [PERSON_NAME]) do…"
click at [396, 76] on button "4" at bounding box center [396, 78] width 15 height 15
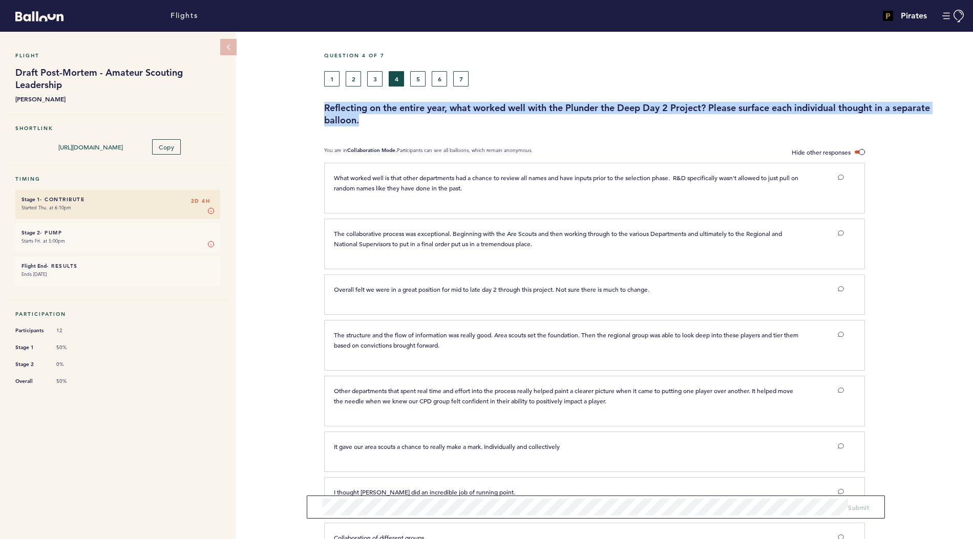
drag, startPoint x: 322, startPoint y: 107, endPoint x: 374, endPoint y: 120, distance: 53.4
click at [374, 120] on div "Reflecting on the entire year, what worked well with the Plunder the Deep Day 2…" at bounding box center [645, 114] width 657 height 25
copy h3 "Reflecting on the entire year, what worked well with the Plunder the Deep Day 2…"
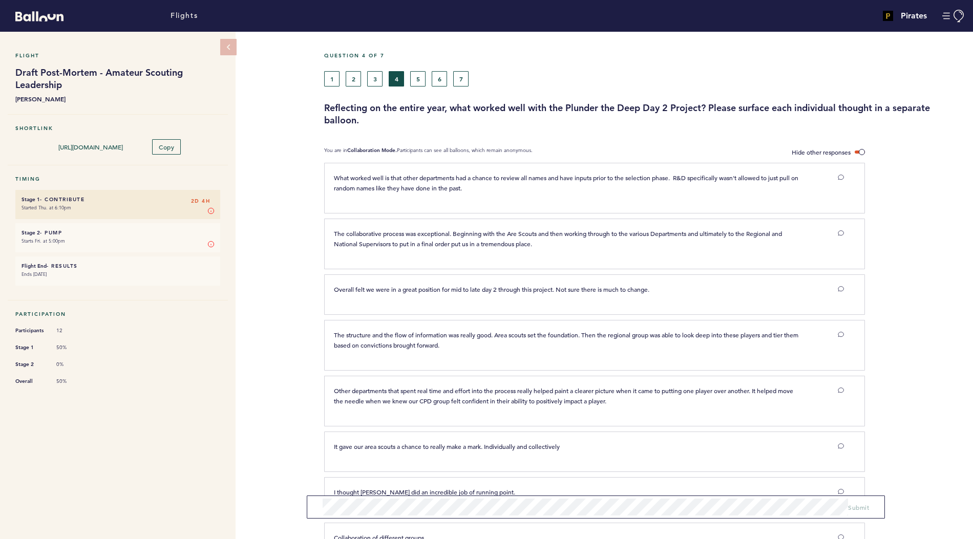
click at [367, 129] on div "Question 4 of 7 1 2 3 4 5 6 7 Reflecting on the entire year, what worked well w…" at bounding box center [648, 349] width 649 height 634
click at [424, 74] on button "5" at bounding box center [417, 78] width 15 height 15
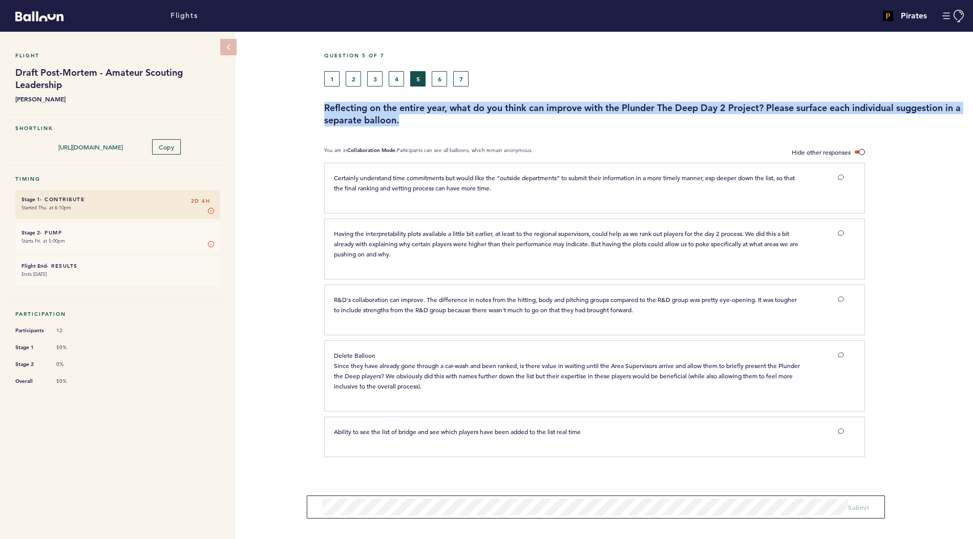
drag, startPoint x: 323, startPoint y: 105, endPoint x: 424, endPoint y: 124, distance: 102.7
click at [424, 124] on div "Reflecting on the entire year, what do you think can improve with the Plunder T…" at bounding box center [645, 114] width 657 height 25
copy h3 "Reflecting on the entire year, what do you think can improve with the Plunder T…"
click at [437, 81] on button "6" at bounding box center [439, 78] width 15 height 15
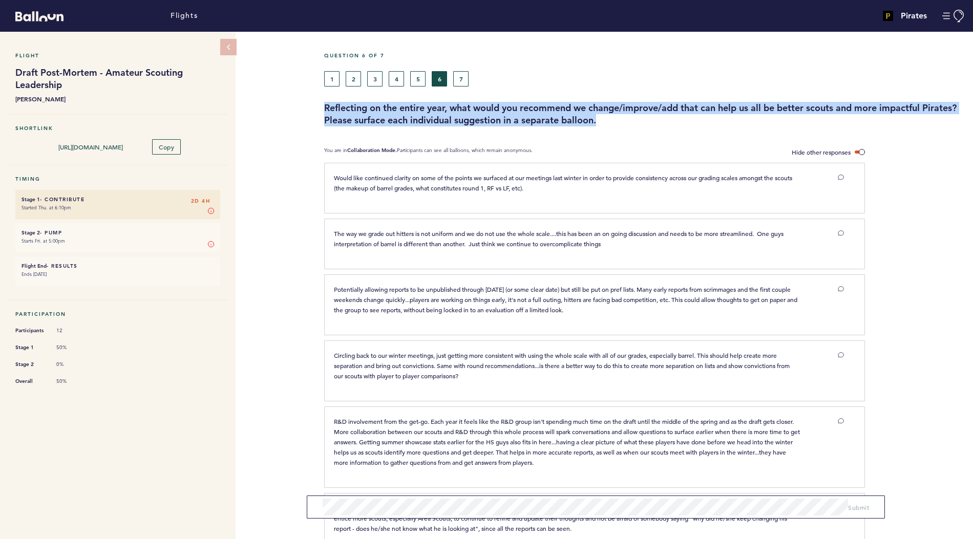
drag, startPoint x: 323, startPoint y: 107, endPoint x: 602, endPoint y: 117, distance: 279.3
click at [602, 117] on div "Reflecting on the entire year, what would you recommend we change/improve/add t…" at bounding box center [645, 114] width 657 height 25
copy h3 "Reflecting on the entire year, what would you recommend we change/improve/add t…"
click at [464, 79] on button "7" at bounding box center [460, 78] width 15 height 15
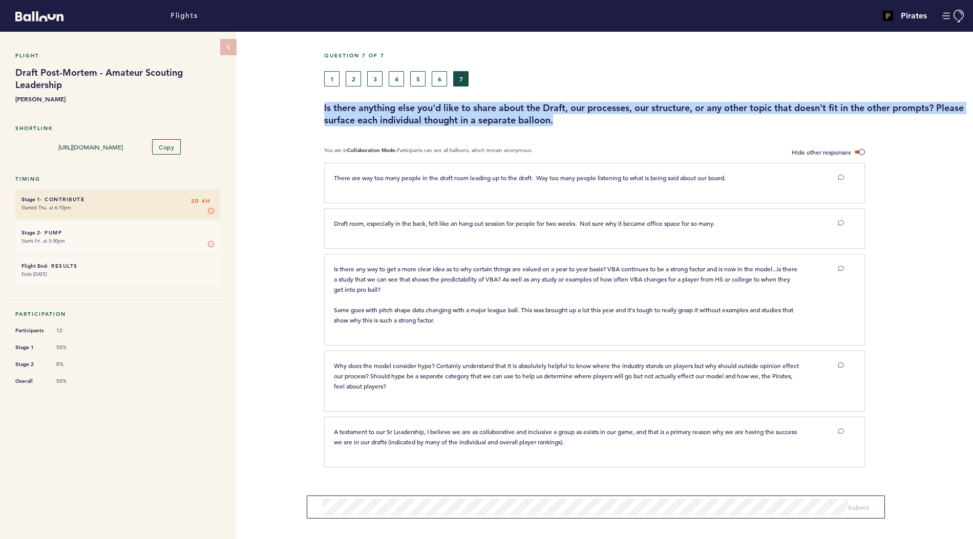
drag, startPoint x: 325, startPoint y: 104, endPoint x: 604, endPoint y: 119, distance: 279.0
click at [604, 119] on h3 "Is there anything else you'd like to share about the Draft, our processes, our …" at bounding box center [644, 114] width 641 height 25
copy h3 "Is there anything else you'd like to share about the Draft, our processes, our …"
